Goal: Task Accomplishment & Management: Manage account settings

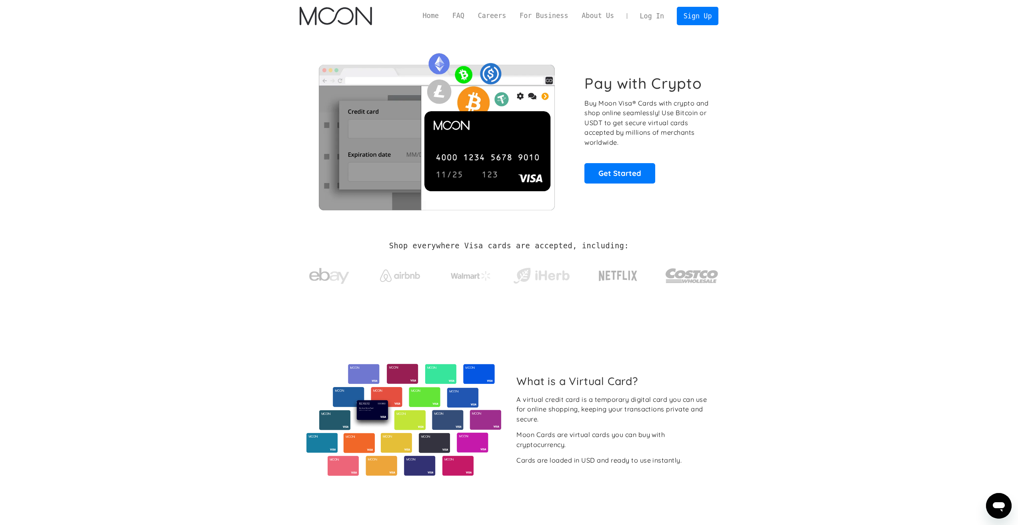
click at [660, 17] on link "Log In" at bounding box center [652, 16] width 38 height 18
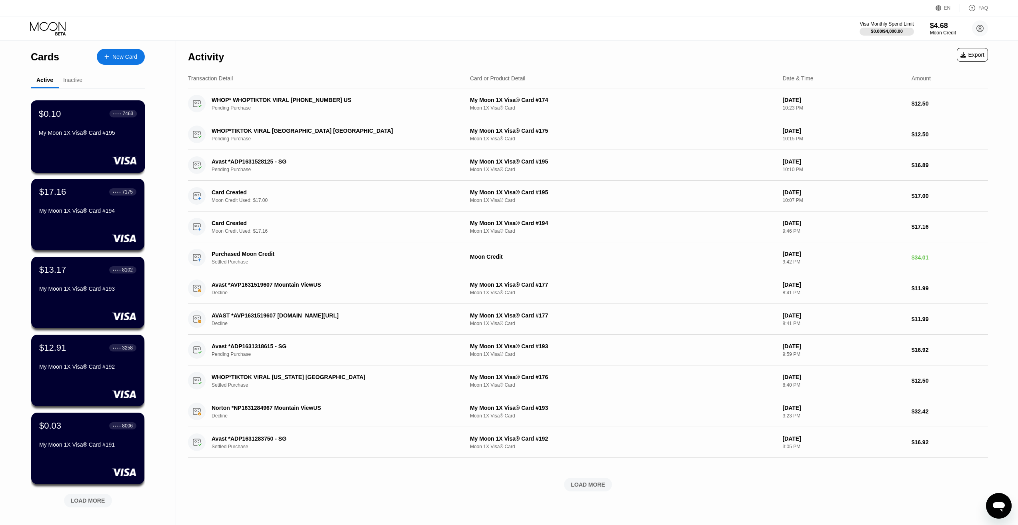
click at [84, 136] on div "My Moon 1X Visa® Card #195" at bounding box center [88, 133] width 98 height 6
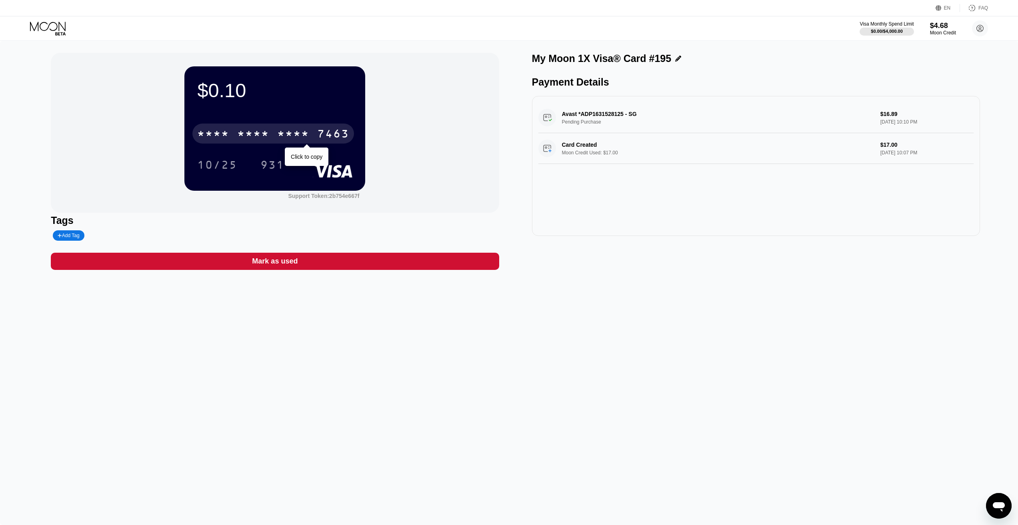
click at [283, 134] on div "* * * *" at bounding box center [293, 134] width 32 height 13
